Goal: Transaction & Acquisition: Obtain resource

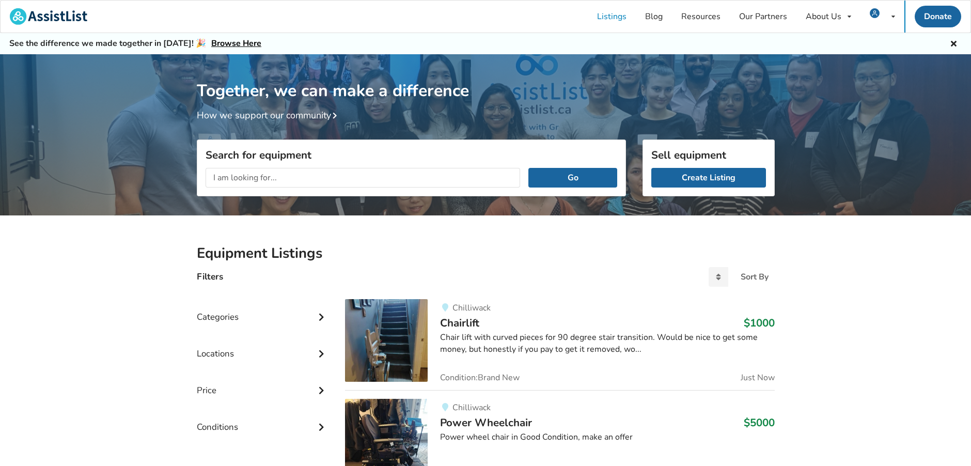
click at [346, 177] on input "text" at bounding box center [363, 178] width 315 height 20
type input "knee scooter"
click at [565, 174] on button "Go" at bounding box center [573, 178] width 88 height 20
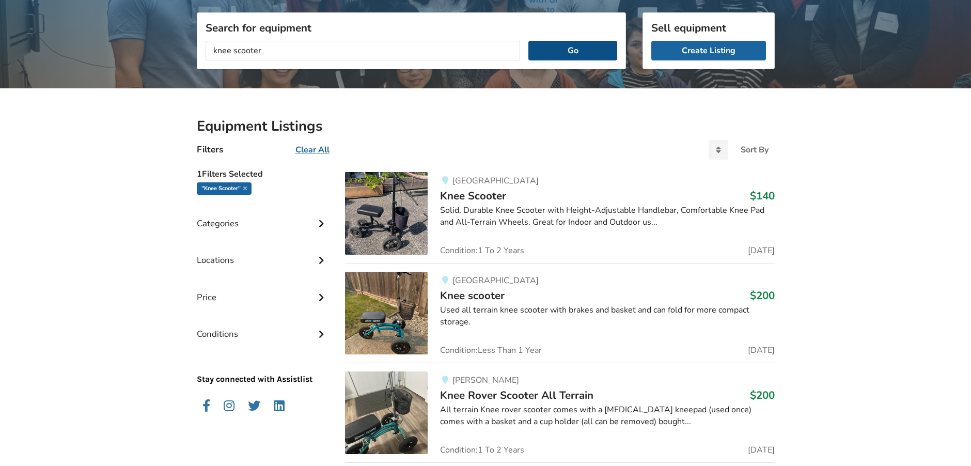
scroll to position [127, 0]
click at [321, 258] on icon at bounding box center [321, 259] width 10 height 9
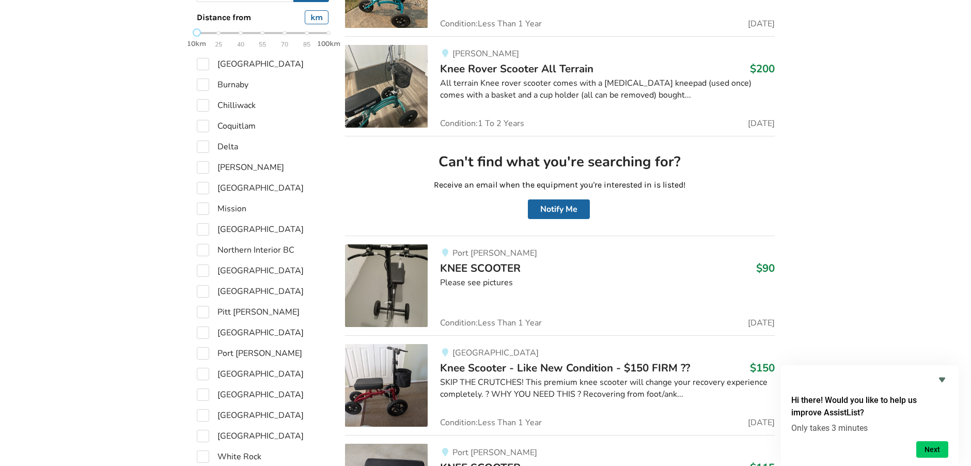
scroll to position [457, 0]
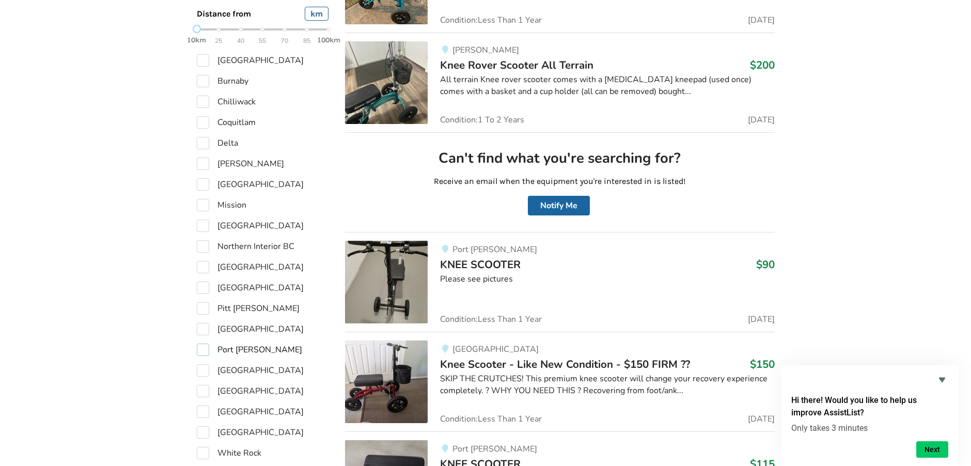
click at [202, 350] on label "Port [PERSON_NAME]" at bounding box center [249, 350] width 105 height 12
checkbox input "true"
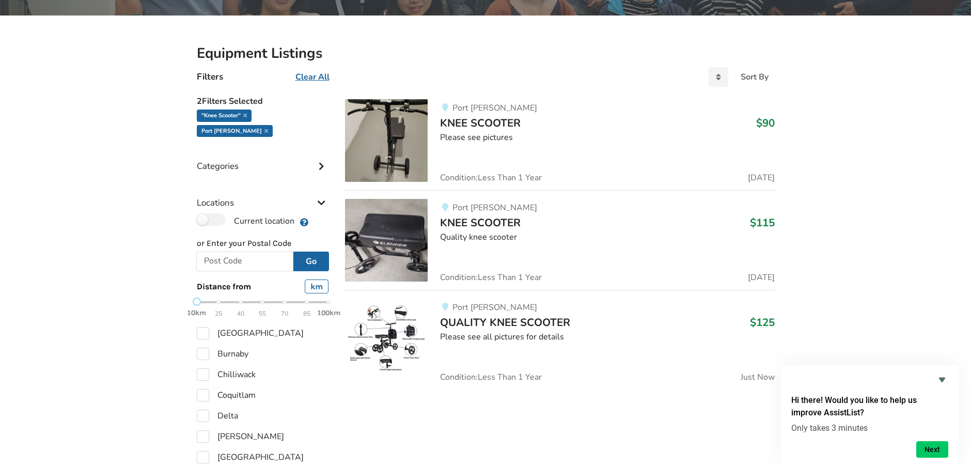
scroll to position [200, 0]
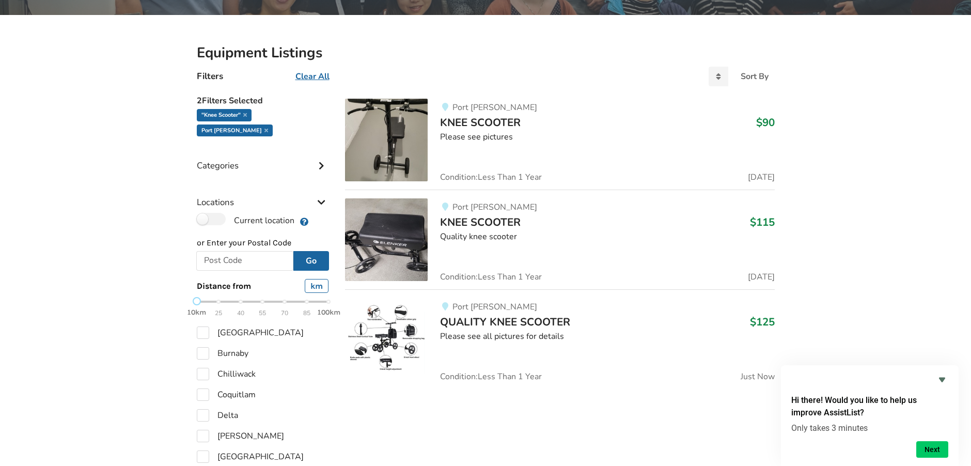
click at [562, 321] on span "QUALITY KNEE SCOOTER" at bounding box center [505, 322] width 130 height 14
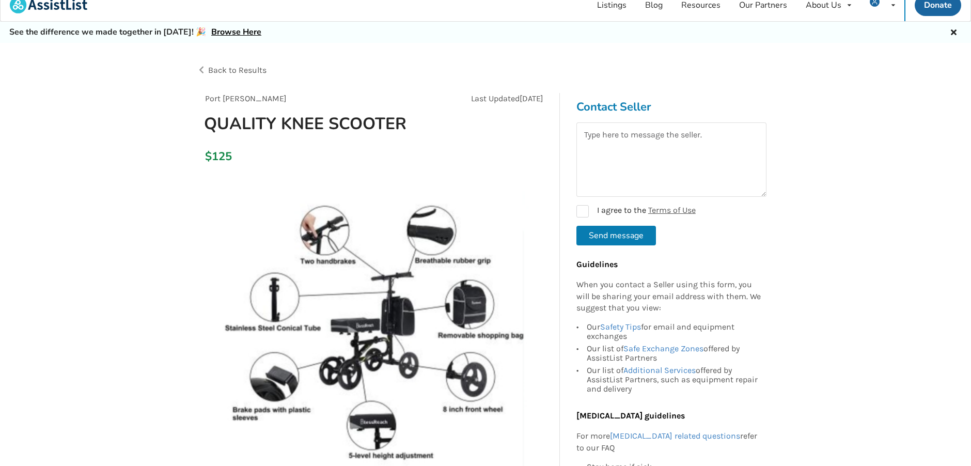
scroll to position [16, 0]
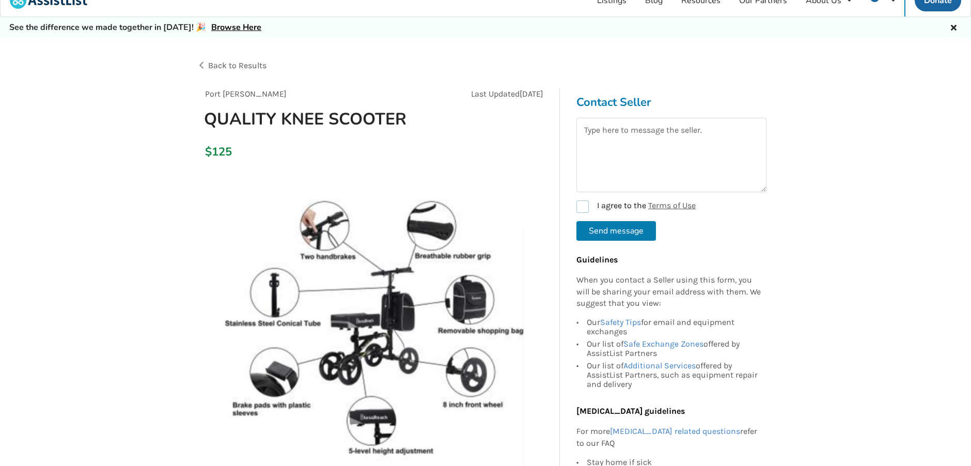
click at [583, 206] on label "I agree to the Terms of Use" at bounding box center [636, 206] width 119 height 12
checkbox input "true"
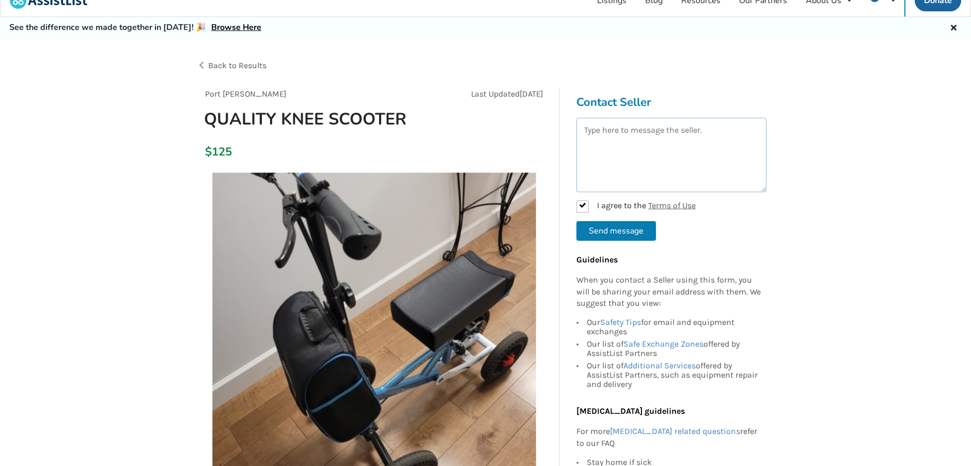
click at [689, 140] on textarea at bounding box center [672, 155] width 190 height 74
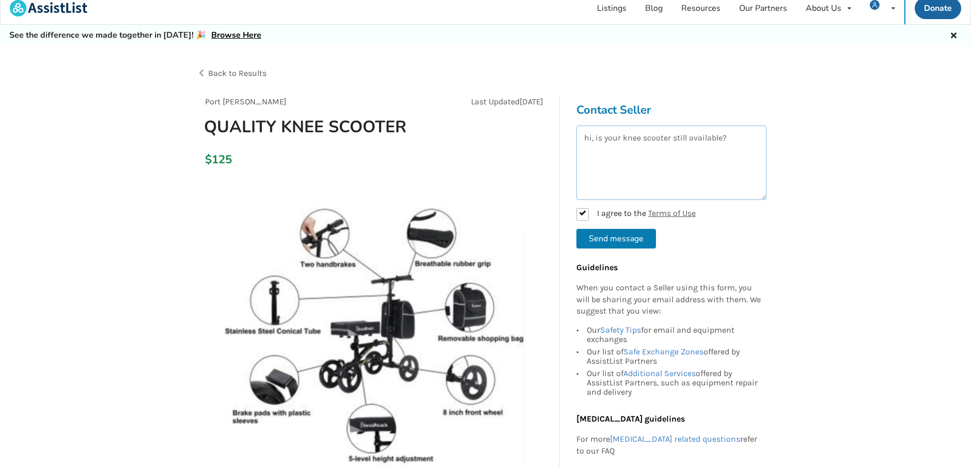
scroll to position [0, 0]
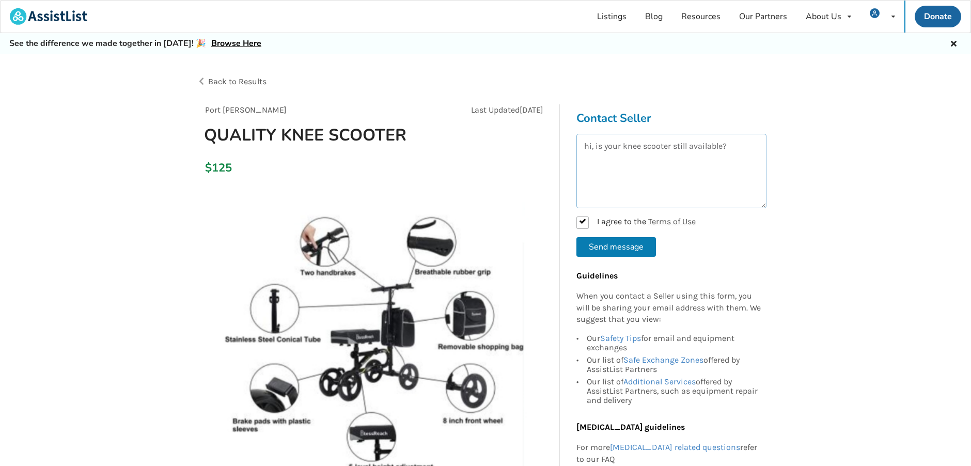
type textarea "hi, is your knee scooter still available?"
click at [626, 246] on button "Send message" at bounding box center [617, 247] width 80 height 20
checkbox input "false"
click at [687, 166] on textarea at bounding box center [672, 171] width 190 height 74
click at [582, 221] on form "I agree to the Terms of Use Send message" at bounding box center [672, 195] width 190 height 123
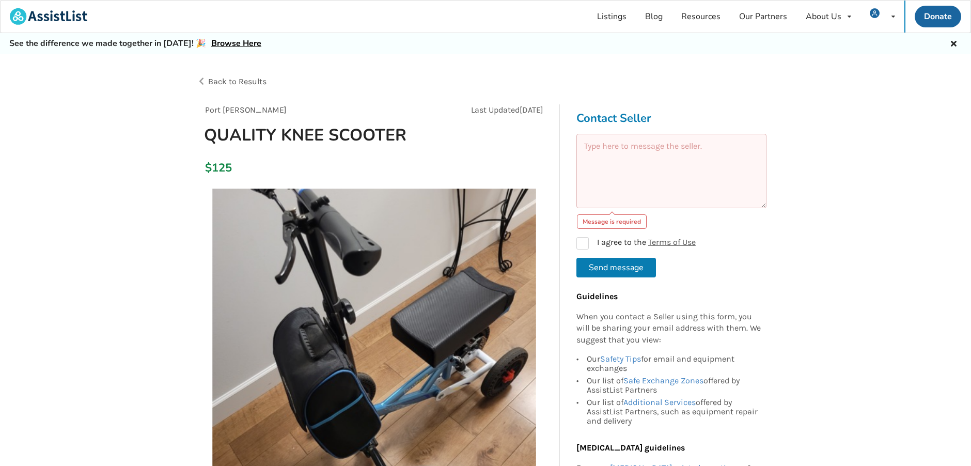
click at [690, 159] on textarea at bounding box center [672, 171] width 190 height 74
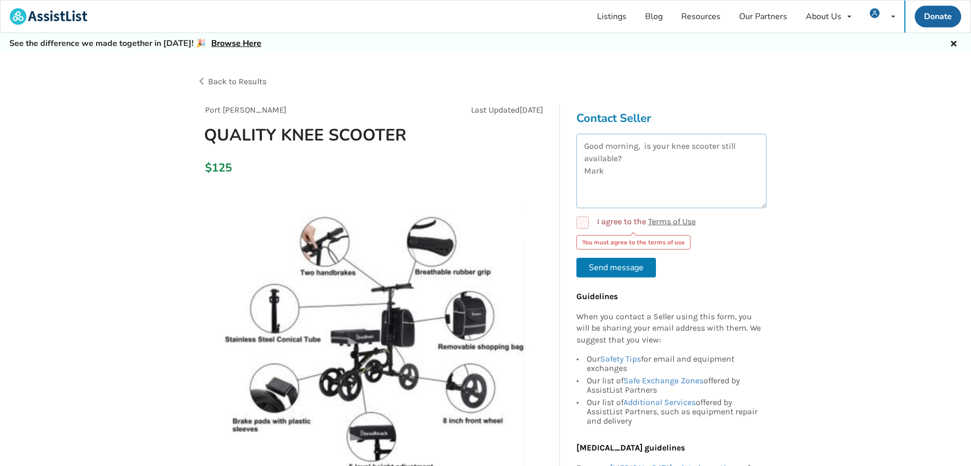
type textarea "Good morning, is your knee scooter still available? Mark"
click at [584, 220] on label "I agree to the Terms of Use" at bounding box center [636, 222] width 119 height 12
checkbox input "true"
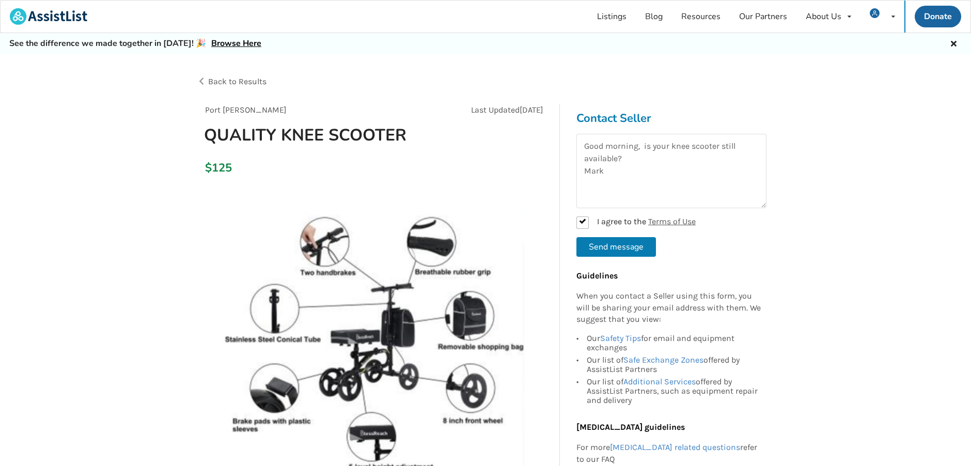
click at [618, 246] on button "Send message" at bounding box center [617, 247] width 80 height 20
checkbox input "false"
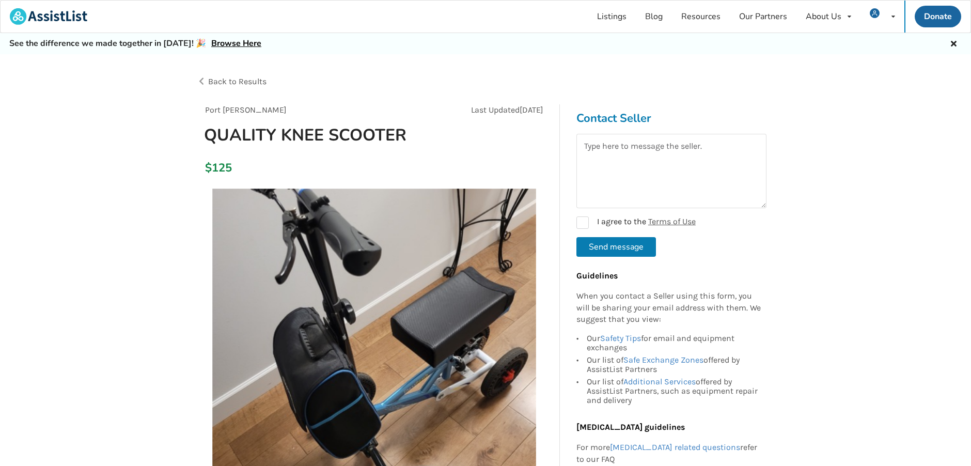
click at [234, 80] on span "Back to Results" at bounding box center [237, 81] width 58 height 10
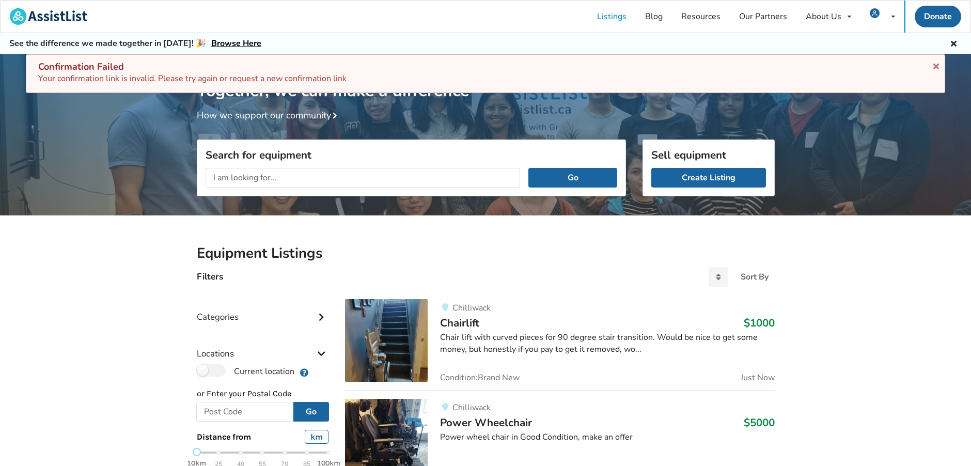
drag, startPoint x: 937, startPoint y: 66, endPoint x: 913, endPoint y: 92, distance: 35.5
click at [937, 65] on icon at bounding box center [937, 64] width 10 height 8
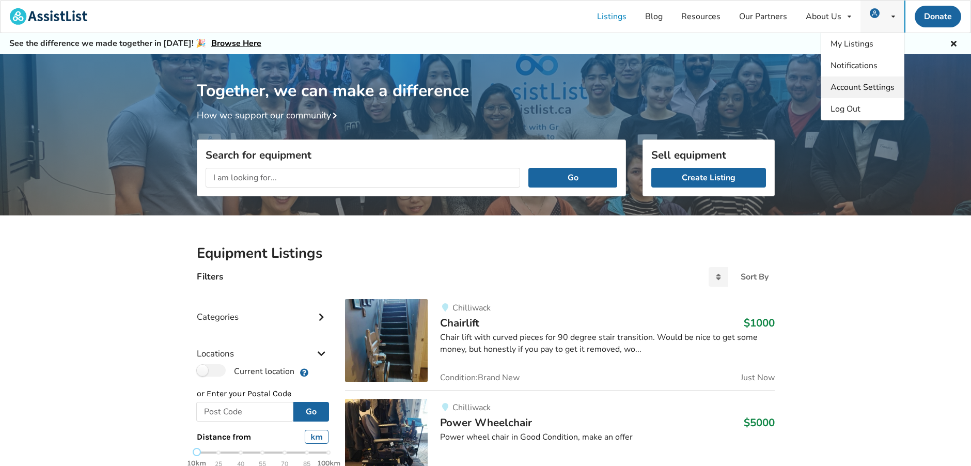
click at [886, 87] on span "Account Settings" at bounding box center [863, 87] width 64 height 11
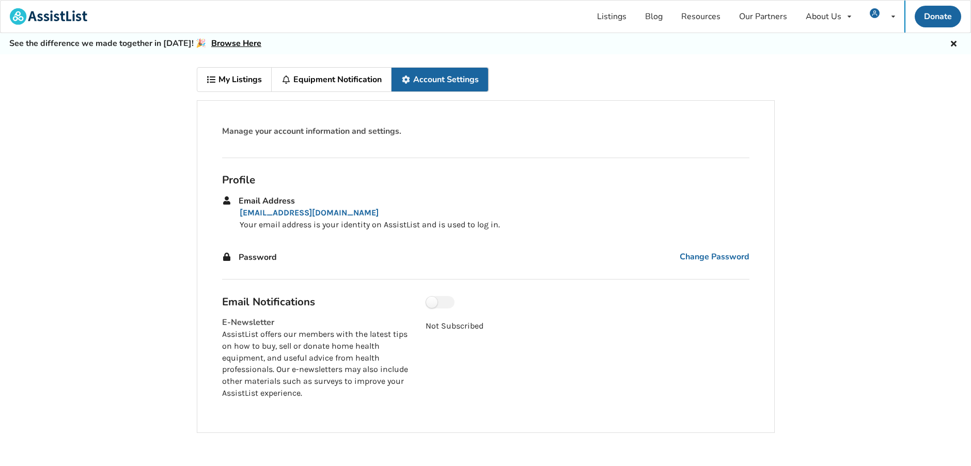
click at [347, 78] on link "Equipment Notification" at bounding box center [332, 80] width 120 height 24
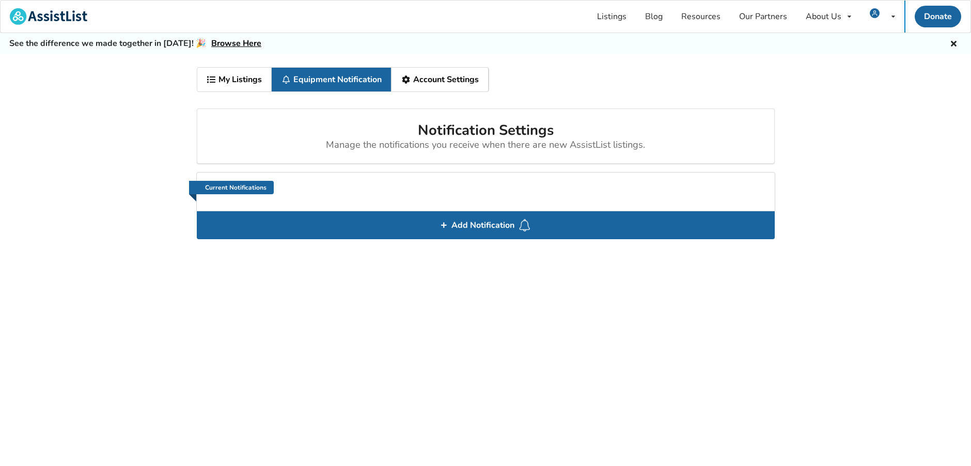
click at [240, 77] on link "My Listings" at bounding box center [234, 80] width 75 height 24
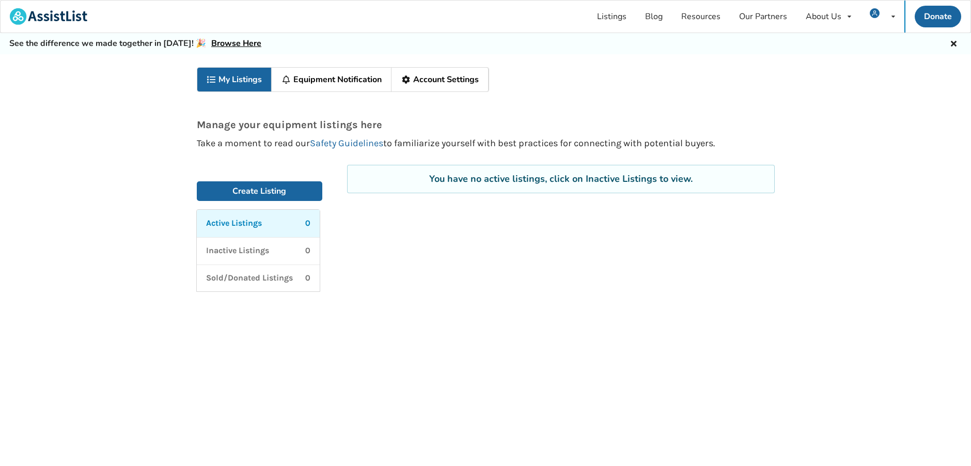
click at [353, 77] on link "Equipment Notification" at bounding box center [332, 80] width 120 height 24
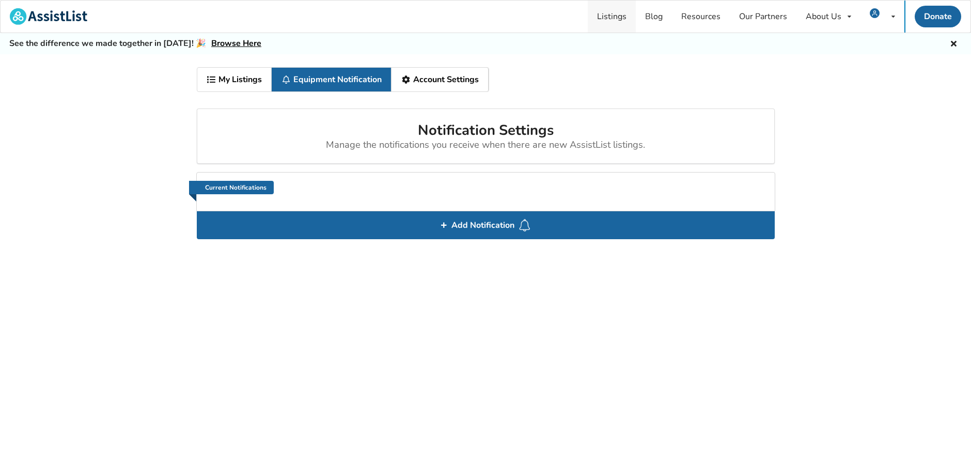
click at [614, 17] on link "Listings" at bounding box center [612, 17] width 48 height 32
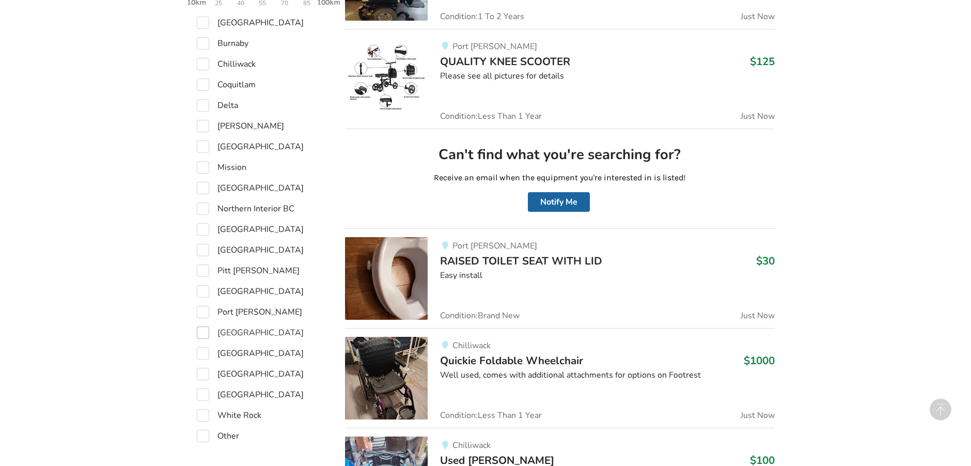
scroll to position [476, 0]
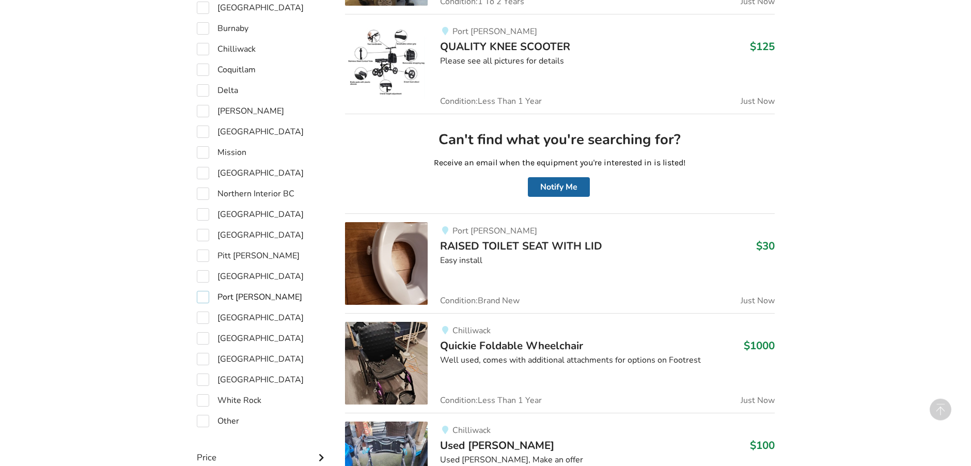
click at [200, 294] on label "Port [PERSON_NAME]" at bounding box center [249, 297] width 105 height 12
checkbox input "true"
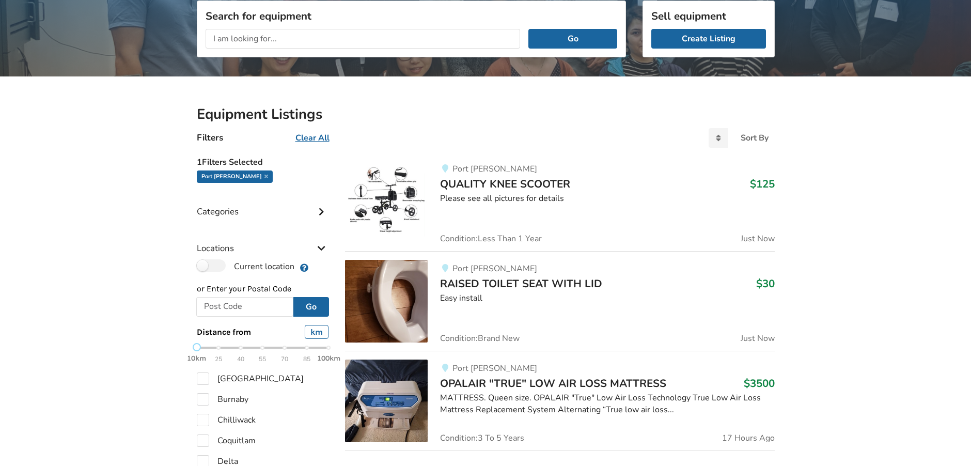
scroll to position [138, 0]
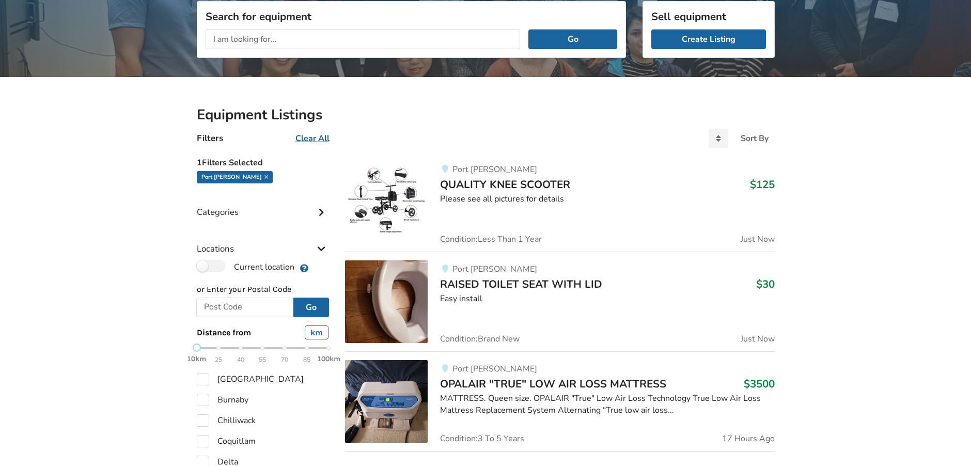
click at [393, 188] on img at bounding box center [386, 202] width 83 height 83
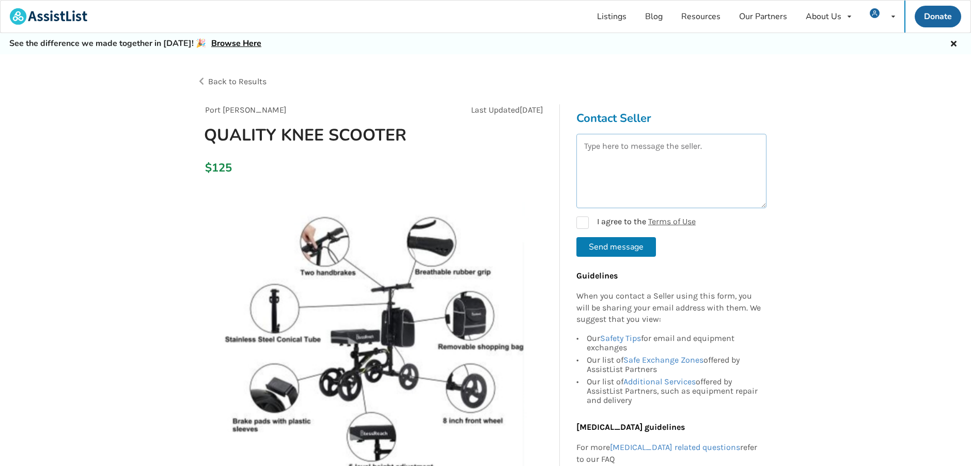
click at [711, 150] on textarea at bounding box center [672, 171] width 190 height 74
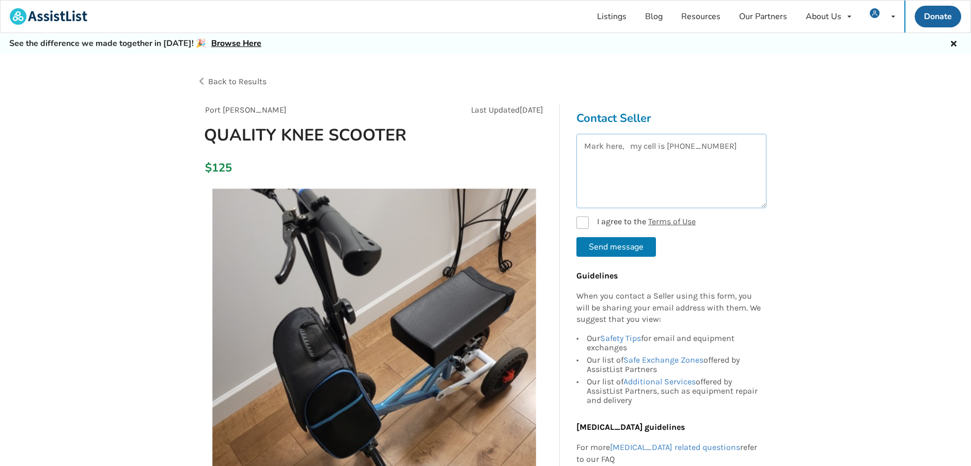
type textarea "Mark here, my cell is 778 792 1834"
click at [584, 220] on label "I agree to the Terms of Use" at bounding box center [636, 222] width 119 height 12
checkbox input "true"
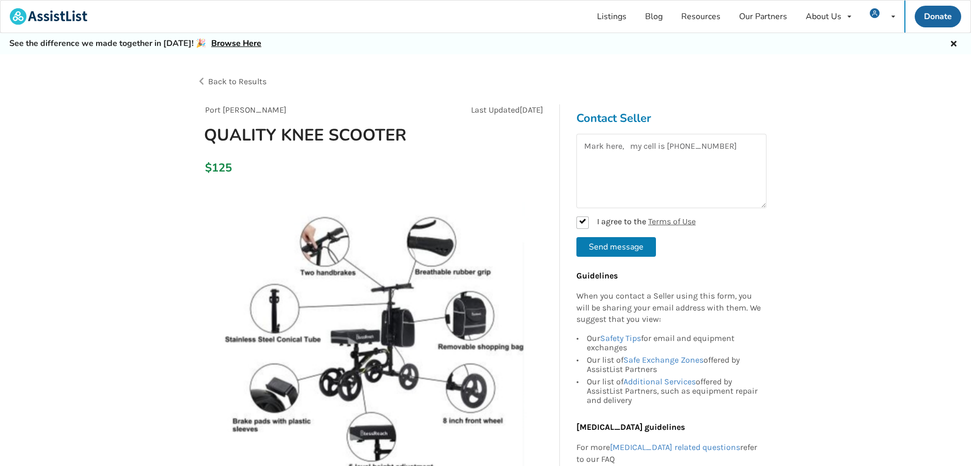
click at [621, 246] on button "Send message" at bounding box center [617, 247] width 80 height 20
checkbox input "false"
